Goal: Task Accomplishment & Management: Manage account settings

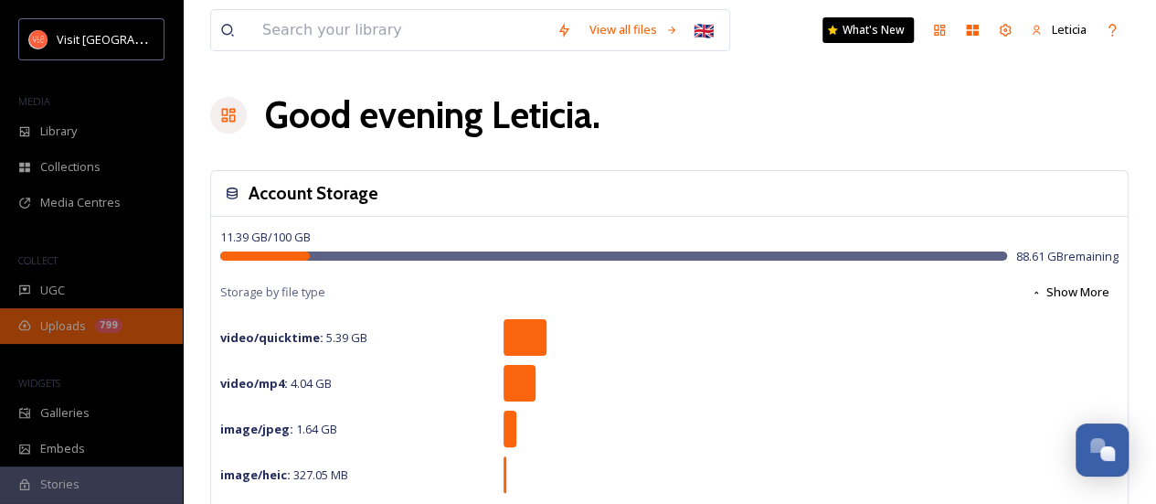
click at [66, 326] on span "Uploads" at bounding box center [63, 325] width 46 height 17
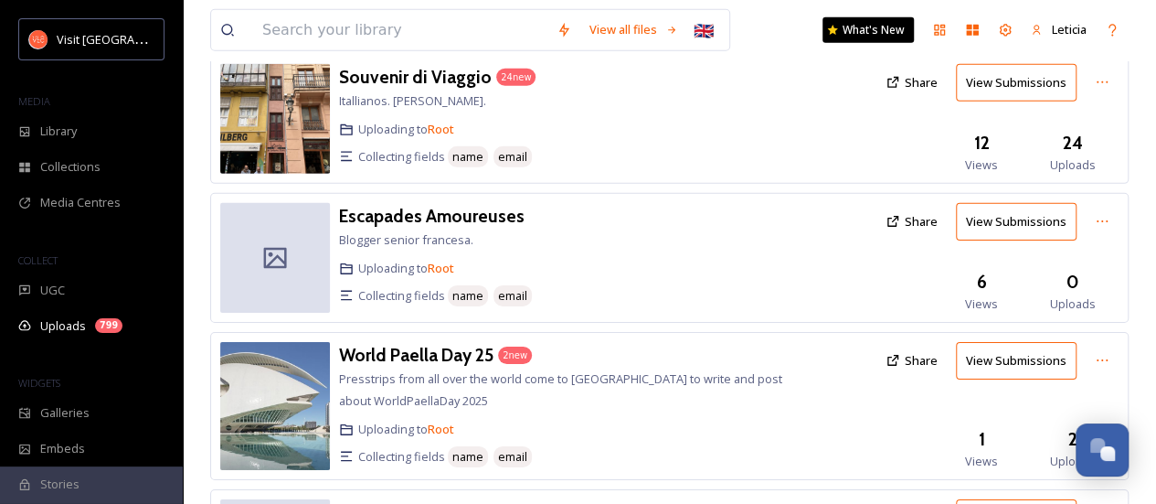
scroll to position [2700, 0]
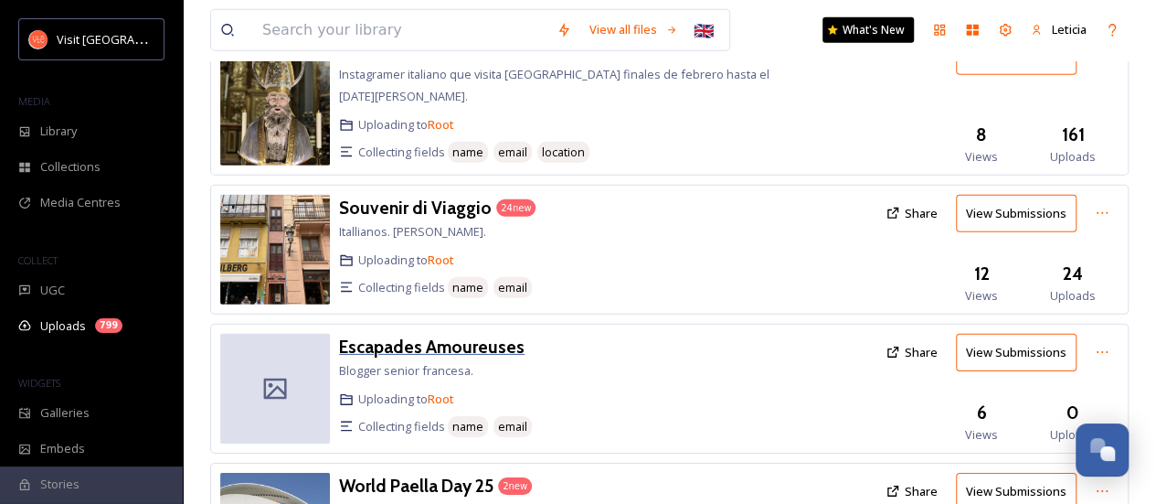
click at [428, 336] on h3 "Escapades Amoureuses" at bounding box center [432, 347] width 186 height 22
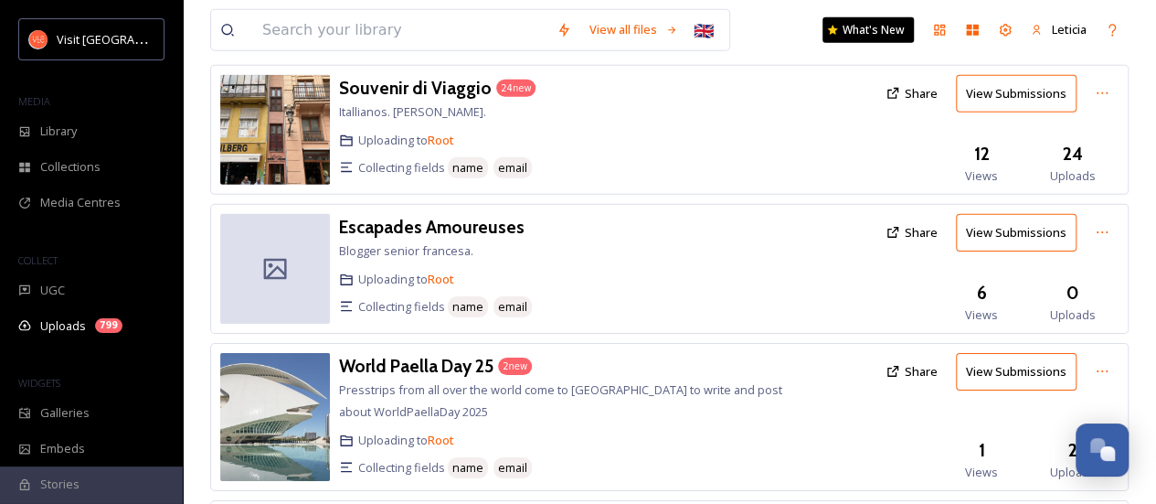
scroll to position [2967, 0]
